Goal: Check status: Check status

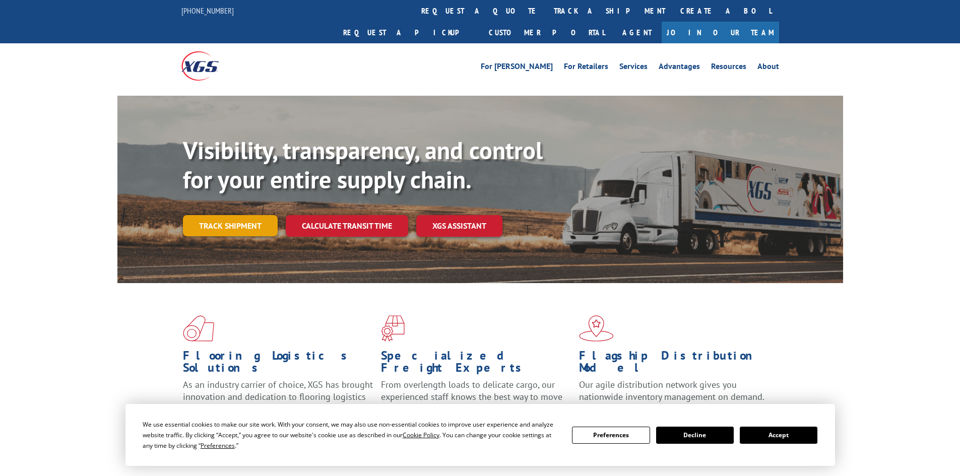
click at [220, 215] on link "Track shipment" at bounding box center [230, 225] width 95 height 21
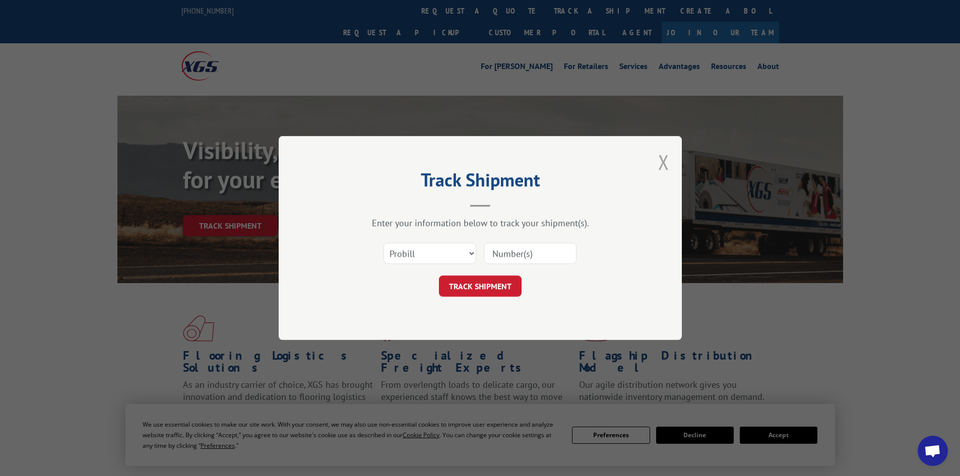
click at [662, 166] on button "Close modal" at bounding box center [663, 162] width 11 height 27
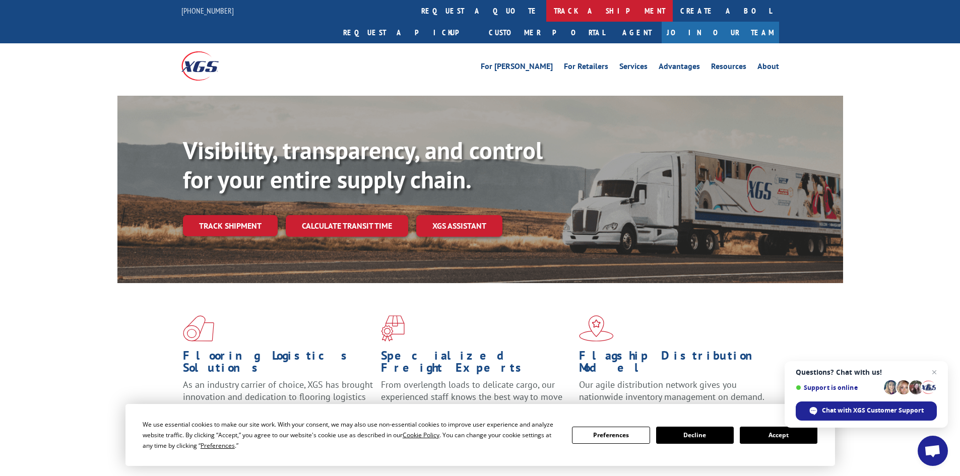
click at [546, 8] on link "track a shipment" at bounding box center [609, 11] width 126 height 22
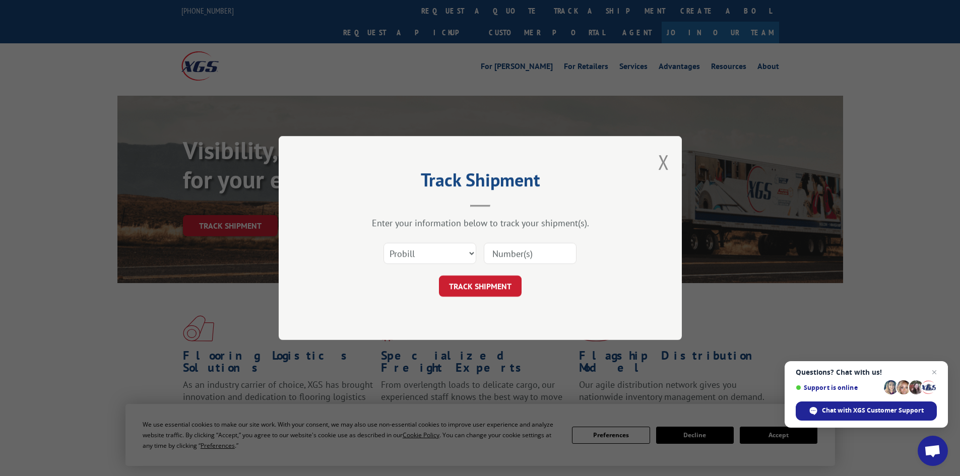
click at [446, 265] on div "Select category... Probill BOL PO" at bounding box center [430, 253] width 92 height 23
click at [534, 258] on input at bounding box center [530, 253] width 93 height 21
paste input "17666760"
type input "17666760"
click at [504, 284] on button "TRACK SHIPMENT" at bounding box center [480, 286] width 83 height 21
